Goal: Task Accomplishment & Management: Manage account settings

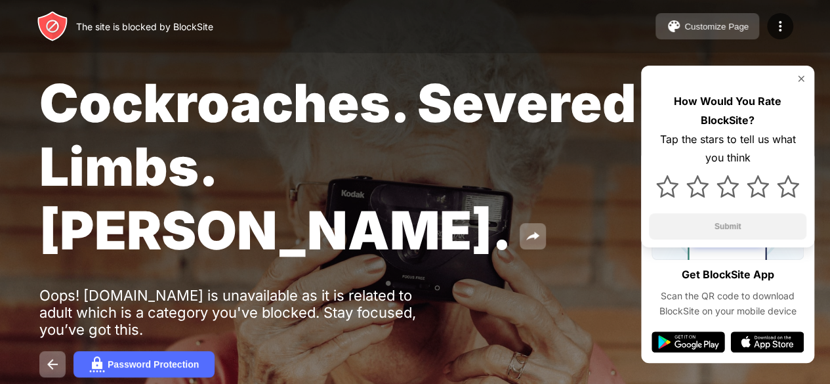
click at [693, 24] on div "Customize Page" at bounding box center [716, 27] width 64 height 10
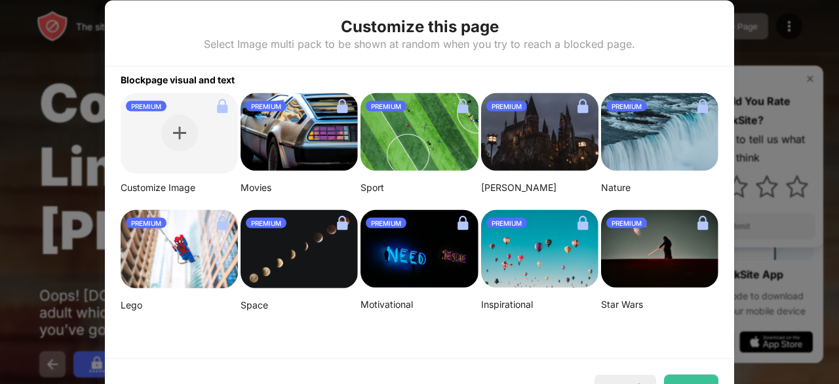
click at [775, 35] on div at bounding box center [419, 192] width 839 height 384
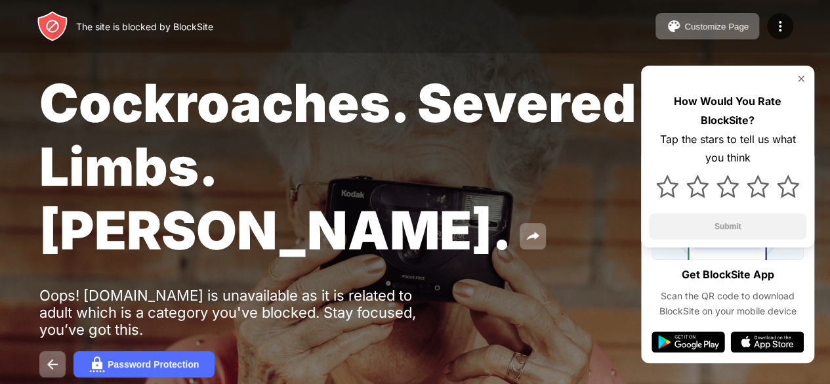
click at [799, 77] on img at bounding box center [801, 78] width 10 height 10
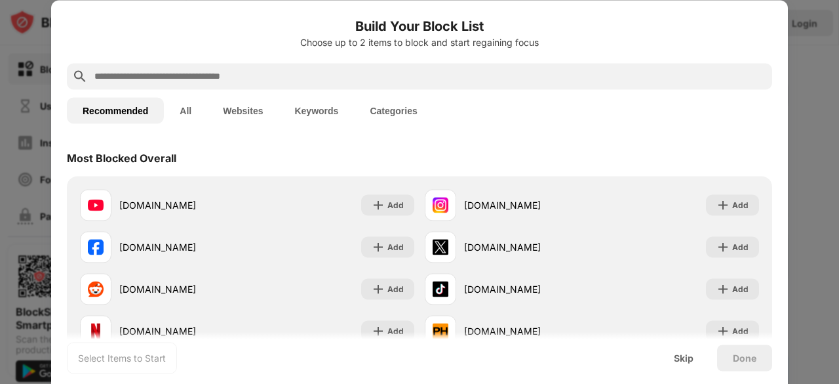
click at [833, 131] on div at bounding box center [419, 192] width 839 height 384
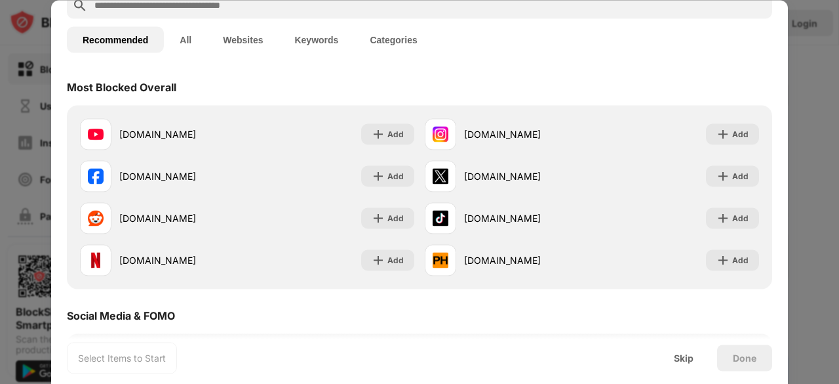
scroll to position [18, 0]
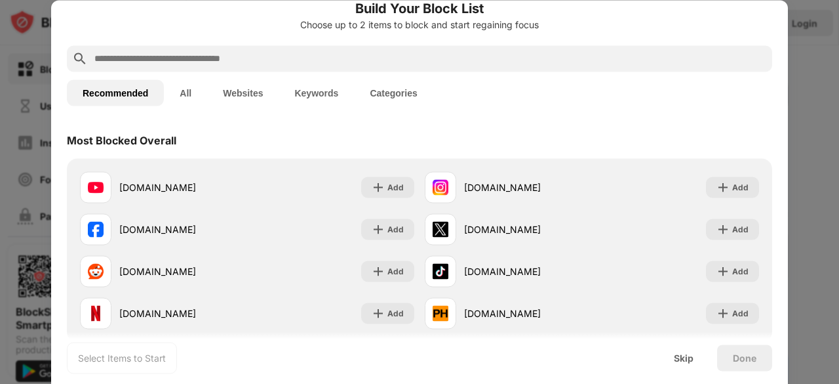
drag, startPoint x: 771, startPoint y: 19, endPoint x: 472, endPoint y: 141, distance: 322.4
click at [472, 141] on div "Most Blocked Overall" at bounding box center [420, 139] width 706 height 37
click at [690, 356] on div "Skip" at bounding box center [684, 357] width 20 height 10
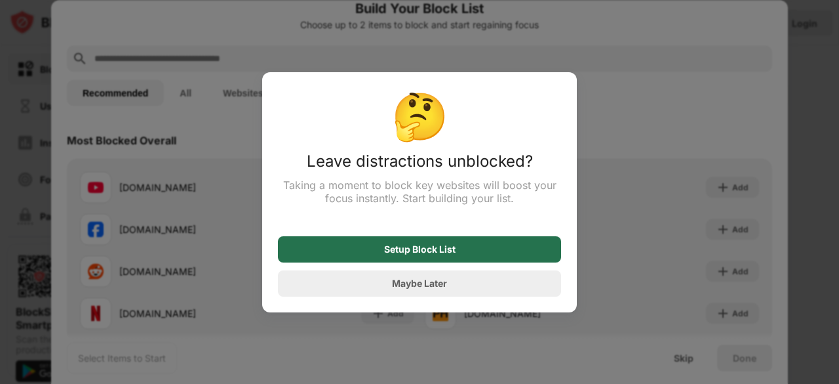
click at [426, 245] on div "Setup Block List" at bounding box center [419, 249] width 283 height 26
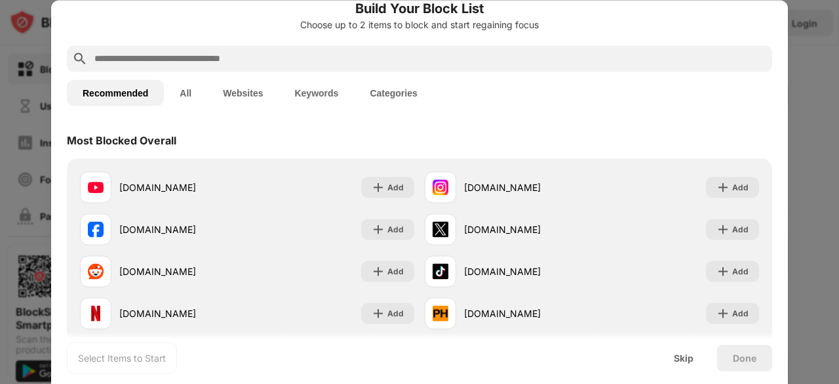
click at [188, 88] on button "All" at bounding box center [185, 92] width 43 height 26
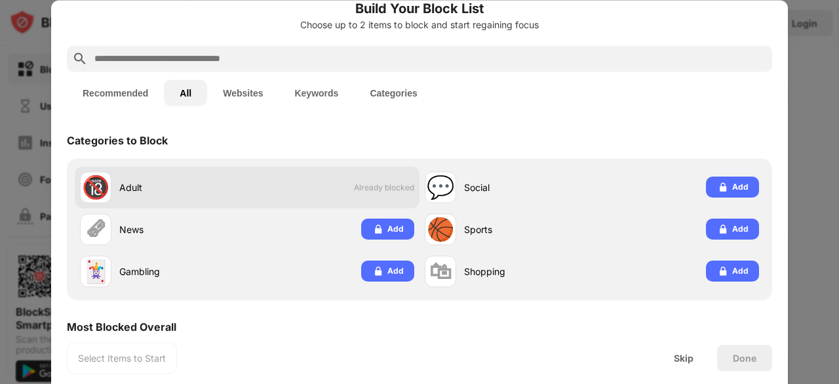
click at [359, 196] on div "🔞 Adult Already blocked" at bounding box center [247, 187] width 345 height 42
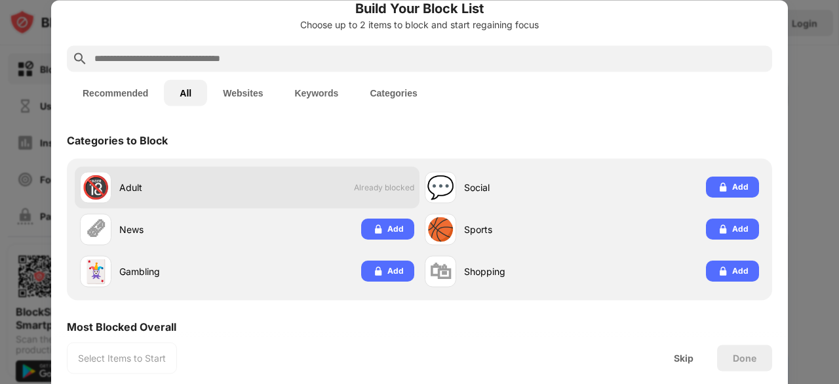
click at [359, 196] on div "🔞 Adult Already blocked" at bounding box center [247, 187] width 345 height 42
click at [134, 186] on div "Adult" at bounding box center [183, 187] width 128 height 14
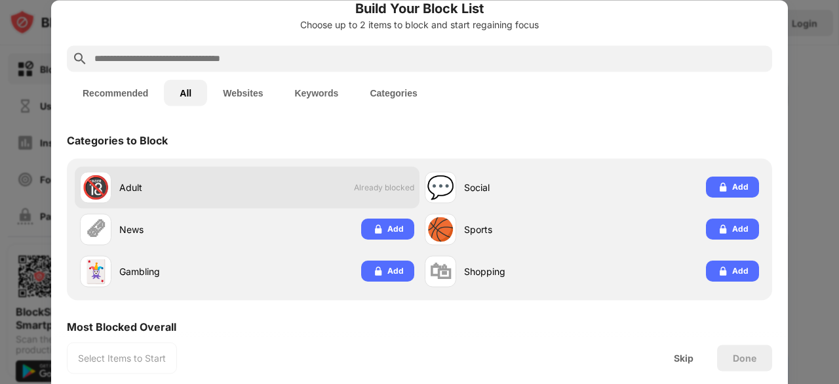
click at [134, 186] on div "Adult" at bounding box center [183, 187] width 128 height 14
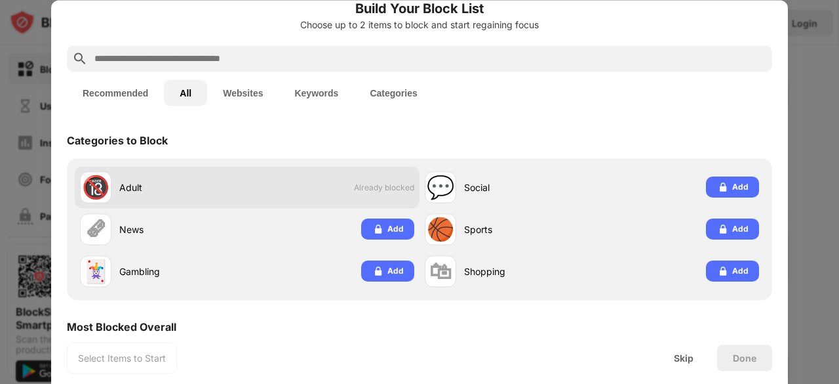
click at [134, 185] on div "Adult" at bounding box center [183, 187] width 128 height 14
drag, startPoint x: 134, startPoint y: 185, endPoint x: 222, endPoint y: 176, distance: 88.3
click at [222, 176] on div "🔞 Adult" at bounding box center [163, 186] width 167 height 31
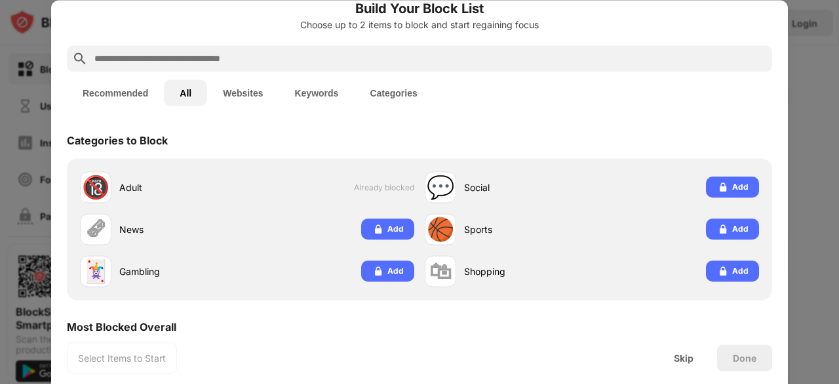
drag, startPoint x: 830, startPoint y: 170, endPoint x: 833, endPoint y: 215, distance: 45.3
click at [833, 215] on div at bounding box center [419, 192] width 839 height 384
drag, startPoint x: 833, startPoint y: 215, endPoint x: 773, endPoint y: 58, distance: 168.6
click at [773, 383] on div "Build Your Block List Choose up to 2 items to block and start regaining focus R…" at bounding box center [419, 384] width 839 height 0
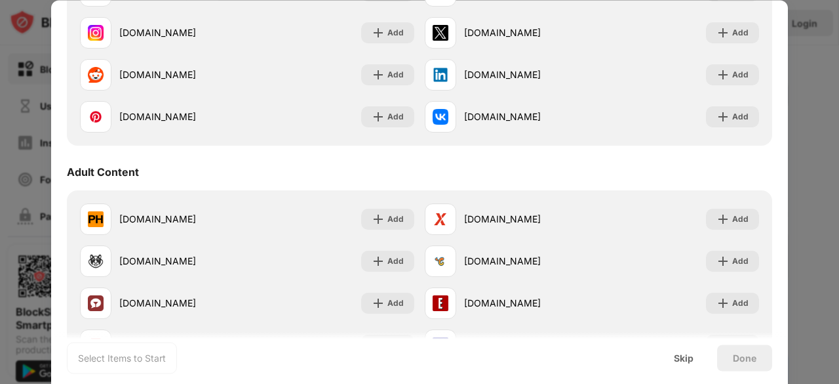
scroll to position [0, 0]
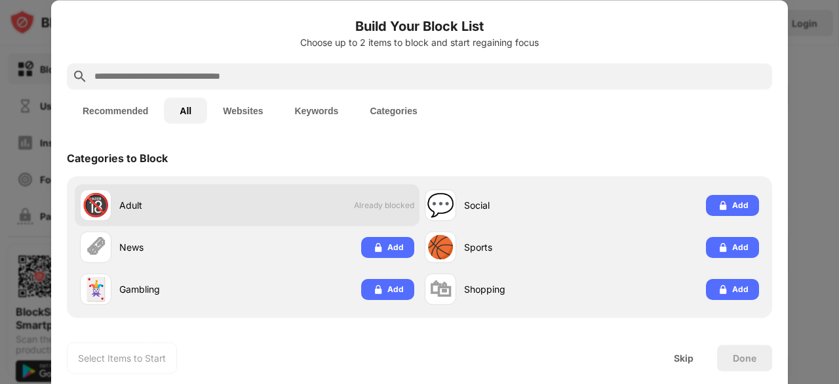
click at [104, 216] on div "🔞" at bounding box center [96, 205] width 28 height 27
click at [93, 202] on div "🔞" at bounding box center [96, 205] width 28 height 27
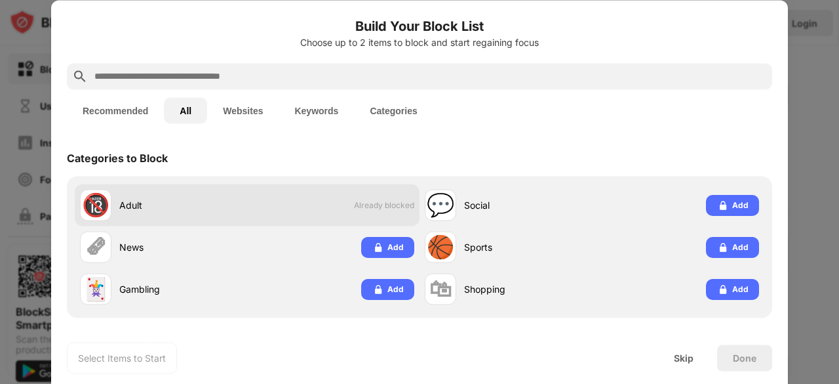
click at [93, 202] on div "🔞" at bounding box center [96, 205] width 28 height 27
click at [91, 204] on div "🔞" at bounding box center [96, 205] width 28 height 27
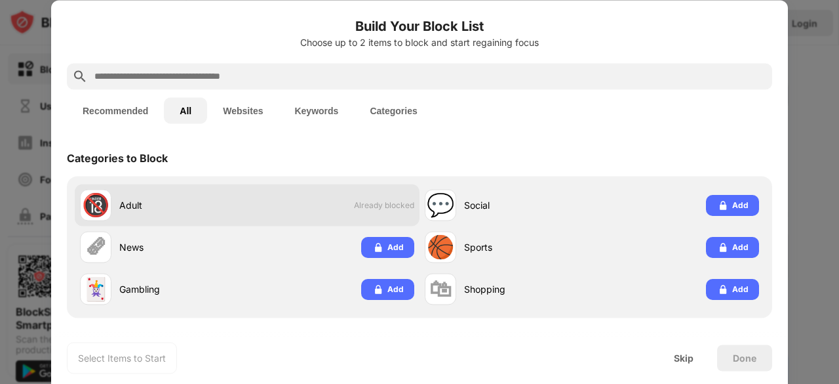
click at [91, 204] on div "🔞" at bounding box center [96, 205] width 28 height 27
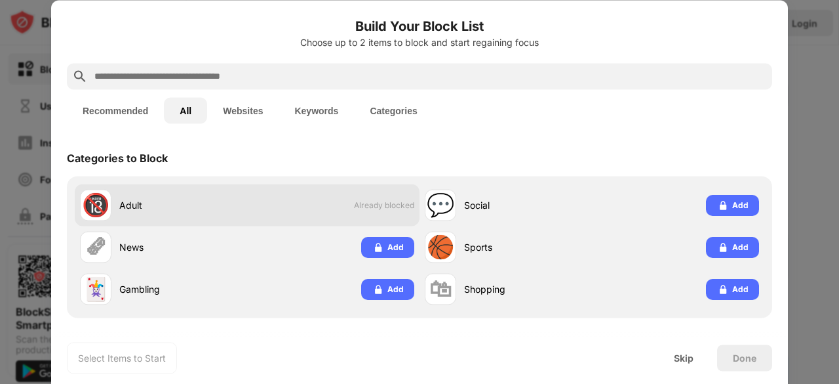
click at [91, 204] on div "🔞" at bounding box center [96, 205] width 28 height 27
click at [90, 203] on div "🔞" at bounding box center [96, 205] width 28 height 27
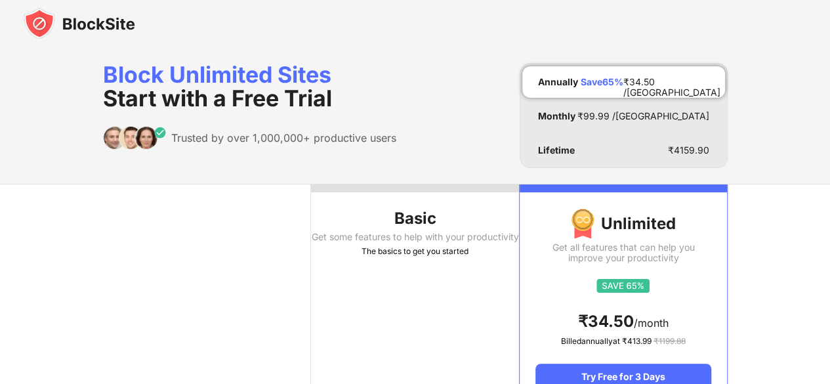
click at [443, 31] on div at bounding box center [415, 23] width 830 height 47
click at [418, 79] on div "Block Unlimited Sites Start with a Free Trial Trusted by over 1,000,000+ produc…" at bounding box center [415, 115] width 624 height 105
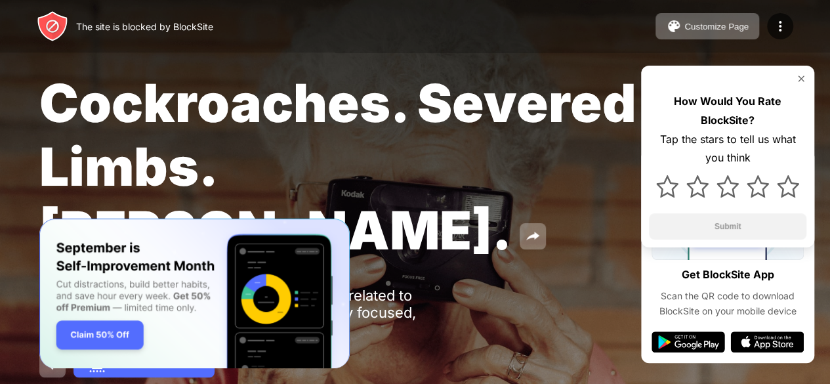
click at [799, 78] on img at bounding box center [801, 78] width 10 height 10
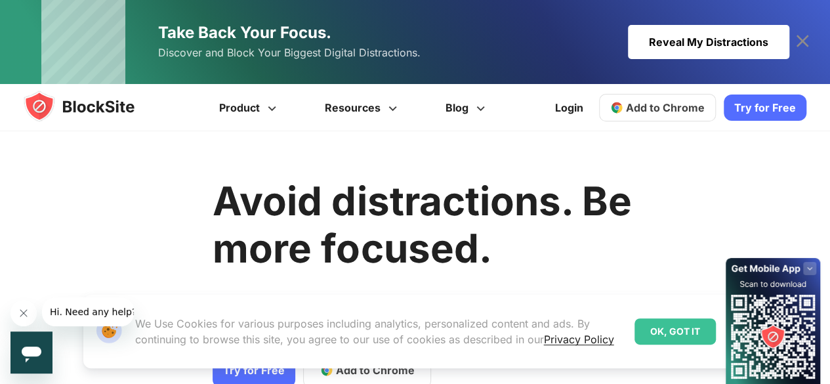
click at [801, 38] on icon at bounding box center [802, 41] width 21 height 21
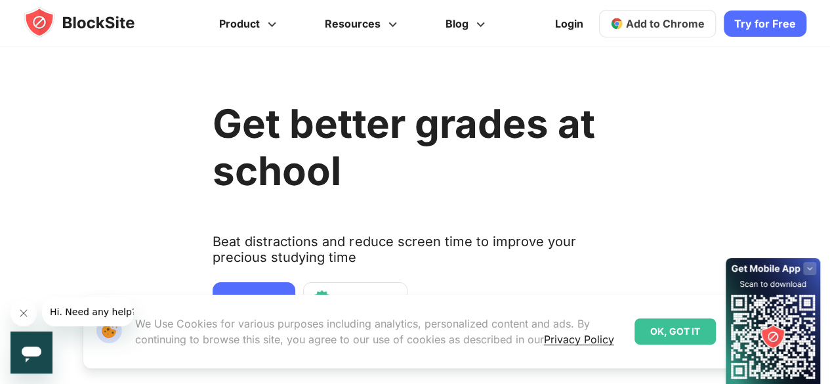
click at [652, 19] on span "Add to Chrome" at bounding box center [665, 23] width 79 height 13
